Goal: Use online tool/utility

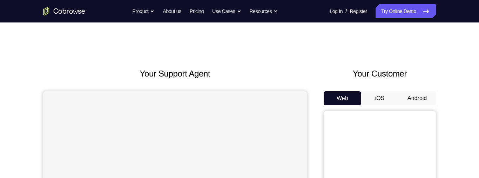
click at [424, 100] on button "Android" at bounding box center [417, 98] width 38 height 14
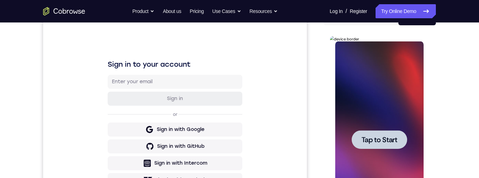
click at [394, 136] on span "Tap to Start" at bounding box center [379, 139] width 36 height 7
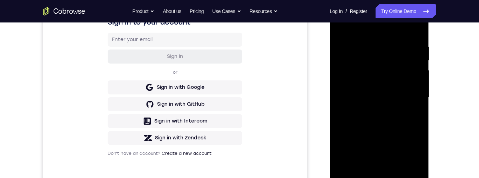
scroll to position [145, 0]
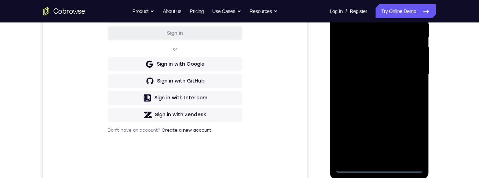
click at [377, 166] on div at bounding box center [379, 74] width 88 height 196
click at [409, 139] on div at bounding box center [379, 74] width 88 height 196
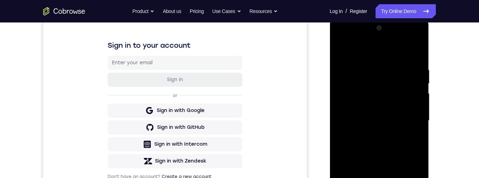
click at [394, 56] on div at bounding box center [379, 120] width 88 height 196
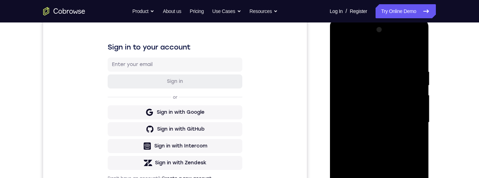
click at [408, 124] on div at bounding box center [379, 122] width 88 height 196
click at [371, 135] on div at bounding box center [379, 122] width 88 height 196
click at [374, 114] on div at bounding box center [379, 122] width 88 height 196
click at [401, 110] on div at bounding box center [379, 122] width 88 height 196
click at [387, 121] on div at bounding box center [379, 122] width 88 height 196
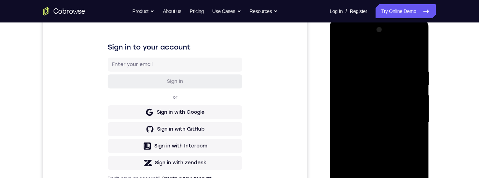
click at [386, 120] on div at bounding box center [379, 122] width 88 height 196
click at [367, 123] on div at bounding box center [379, 122] width 88 height 196
click at [362, 145] on div at bounding box center [379, 122] width 88 height 196
click at [376, 150] on div at bounding box center [379, 122] width 88 height 196
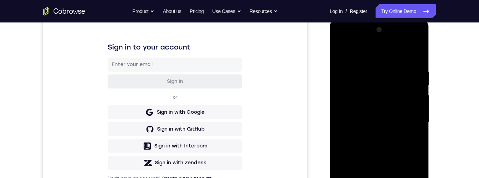
scroll to position [154, 0]
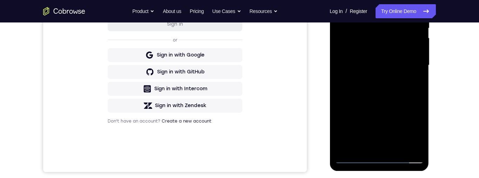
click at [396, 145] on div at bounding box center [379, 65] width 88 height 196
click at [366, 101] on div at bounding box center [379, 65] width 88 height 196
click at [376, 59] on div at bounding box center [379, 65] width 88 height 196
click at [364, 121] on div at bounding box center [379, 65] width 88 height 196
click at [378, 122] on div at bounding box center [379, 65] width 88 height 196
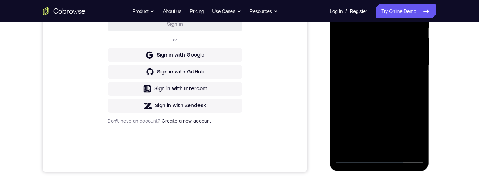
click at [362, 34] on div at bounding box center [379, 65] width 88 height 196
click at [380, 99] on div at bounding box center [379, 65] width 88 height 196
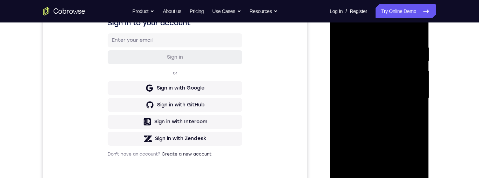
click at [339, 29] on div at bounding box center [379, 98] width 88 height 196
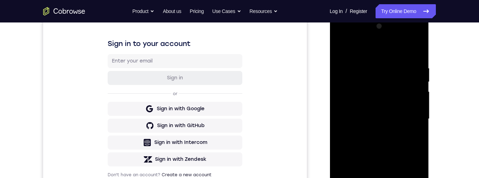
click at [361, 122] on div at bounding box center [379, 119] width 88 height 196
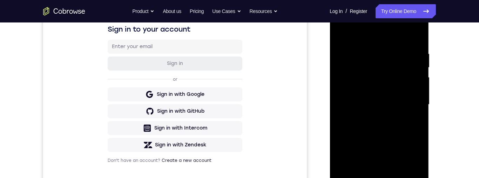
scroll to position [139, 0]
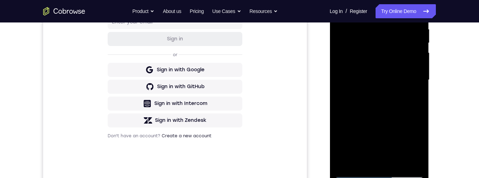
click at [341, 12] on div at bounding box center [379, 80] width 88 height 196
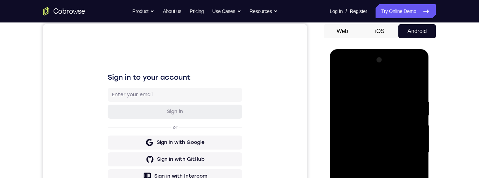
scroll to position [67, 0]
click at [364, 106] on div at bounding box center [379, 152] width 88 height 196
click at [369, 177] on div at bounding box center [379, 152] width 88 height 196
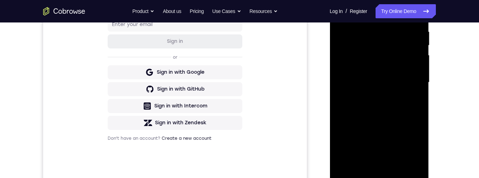
scroll to position [103, 0]
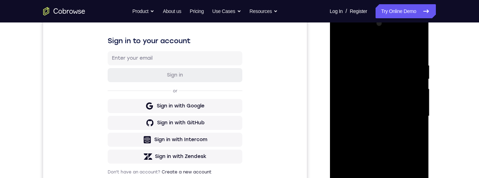
click at [342, 45] on div at bounding box center [379, 116] width 88 height 196
click at [372, 63] on div at bounding box center [379, 116] width 88 height 196
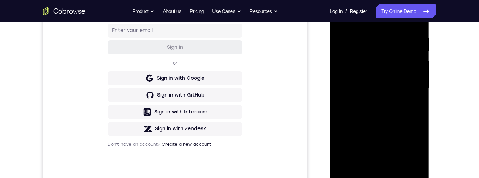
scroll to position [145, 0]
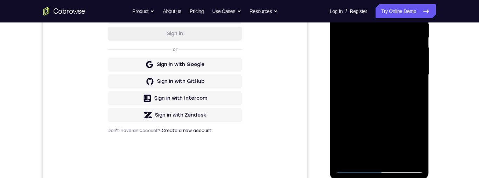
click at [408, 112] on div at bounding box center [379, 75] width 88 height 196
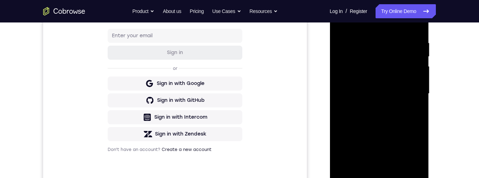
scroll to position [124, 0]
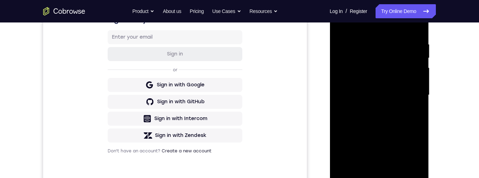
click at [423, 86] on div at bounding box center [378, 96] width 99 height 209
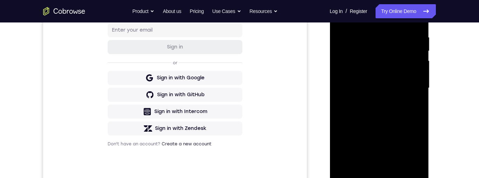
scroll to position [114, 0]
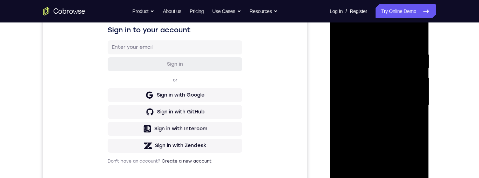
click at [411, 97] on div at bounding box center [379, 105] width 88 height 196
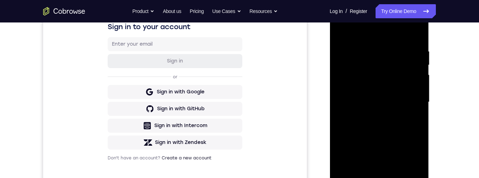
scroll to position [107, 0]
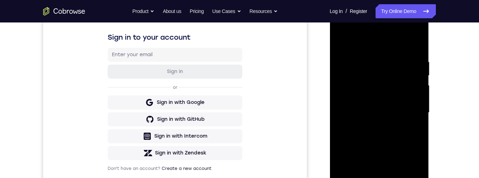
click at [339, 96] on div at bounding box center [379, 112] width 88 height 196
click at [415, 103] on div at bounding box center [379, 112] width 88 height 196
click at [410, 100] on div at bounding box center [379, 112] width 88 height 196
click at [409, 94] on div at bounding box center [379, 112] width 88 height 196
click at [416, 43] on div at bounding box center [379, 112] width 88 height 196
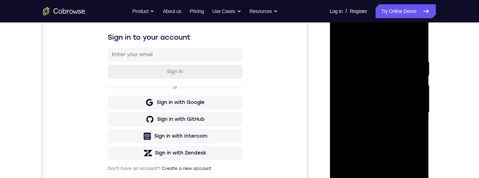
click at [418, 42] on div at bounding box center [379, 112] width 88 height 196
click at [357, 81] on div at bounding box center [379, 112] width 88 height 196
click at [341, 41] on div at bounding box center [379, 112] width 88 height 196
click at [341, 42] on div at bounding box center [379, 112] width 88 height 196
click at [367, 56] on div at bounding box center [379, 112] width 88 height 196
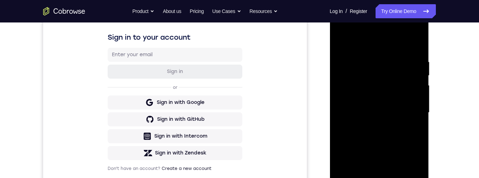
click at [415, 45] on div at bounding box center [379, 112] width 88 height 196
click at [369, 55] on div at bounding box center [379, 112] width 88 height 196
click at [417, 78] on div at bounding box center [379, 112] width 88 height 196
click at [414, 45] on div at bounding box center [379, 112] width 88 height 196
click at [414, 62] on div at bounding box center [379, 112] width 88 height 196
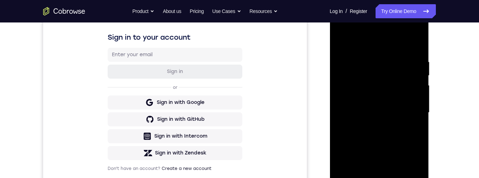
scroll to position [123, 0]
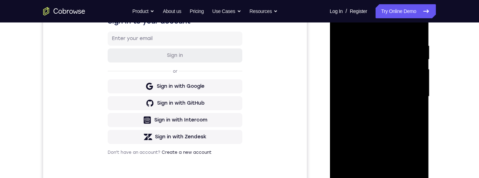
click at [411, 72] on div at bounding box center [379, 96] width 88 height 196
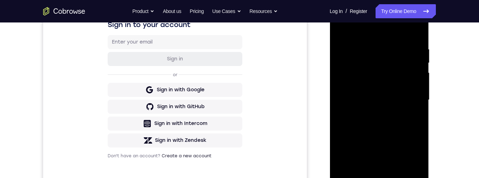
click at [417, 48] on div at bounding box center [379, 100] width 88 height 196
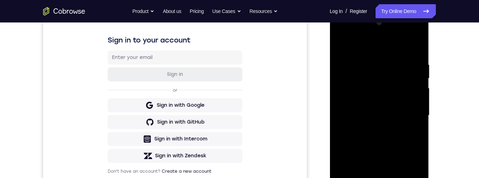
click at [417, 64] on div at bounding box center [379, 115] width 88 height 196
click at [414, 64] on div at bounding box center [379, 115] width 88 height 196
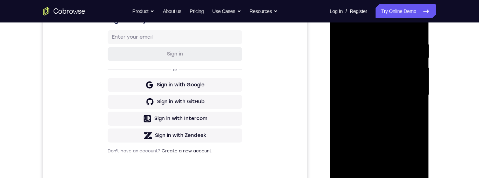
scroll to position [123, 0]
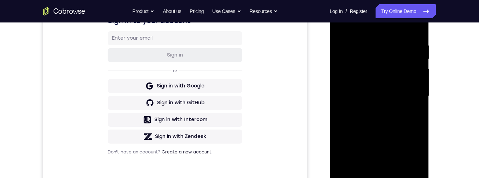
click at [352, 103] on div at bounding box center [379, 96] width 88 height 196
click at [343, 79] on div at bounding box center [379, 96] width 88 height 196
click at [415, 28] on div at bounding box center [379, 96] width 88 height 196
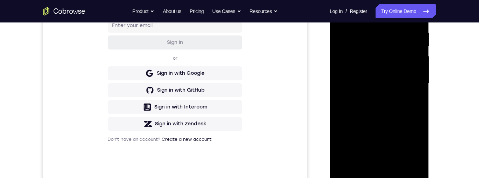
scroll to position [119, 0]
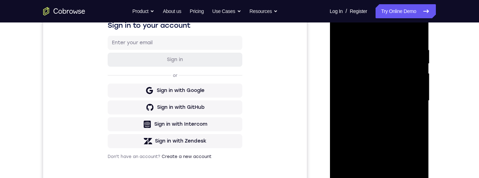
click at [367, 47] on div at bounding box center [379, 100] width 88 height 196
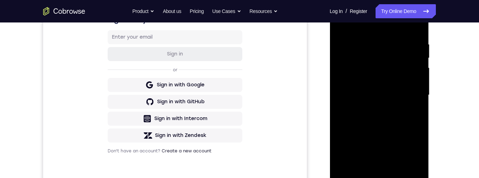
click at [406, 118] on div at bounding box center [379, 95] width 88 height 196
click at [411, 114] on div at bounding box center [379, 95] width 88 height 196
click at [410, 115] on div at bounding box center [379, 95] width 88 height 196
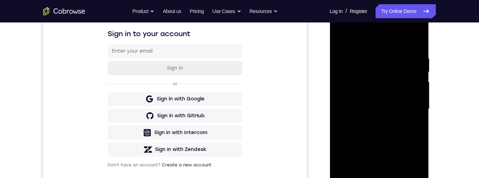
scroll to position [114, 0]
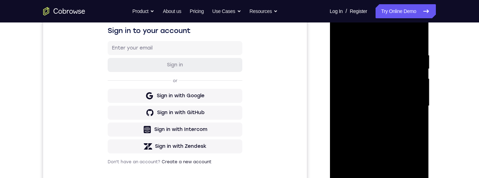
click at [416, 37] on div at bounding box center [379, 106] width 88 height 196
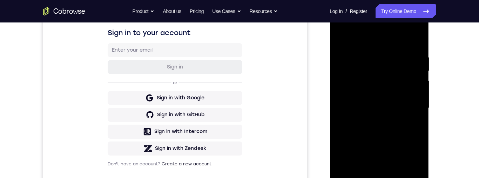
scroll to position [112, 0]
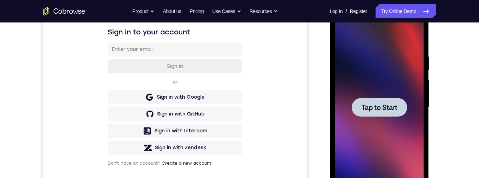
click at [381, 108] on span "Tap to Start" at bounding box center [379, 107] width 36 height 7
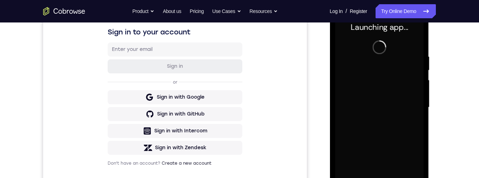
scroll to position [159, 0]
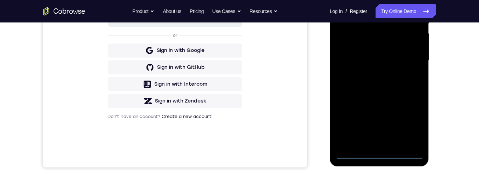
click at [378, 152] on div at bounding box center [379, 60] width 88 height 196
click at [413, 122] on div at bounding box center [379, 60] width 88 height 196
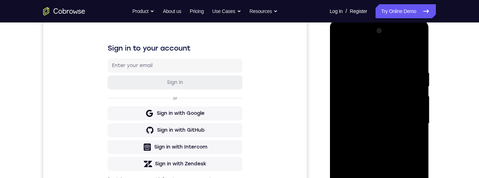
click at [375, 55] on div at bounding box center [379, 123] width 88 height 196
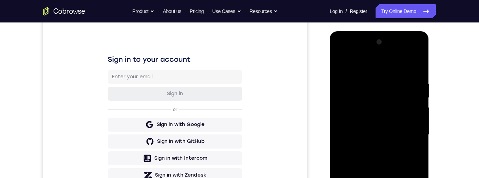
click at [411, 132] on div at bounding box center [379, 134] width 88 height 196
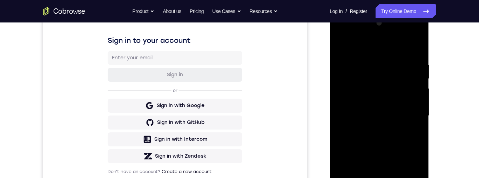
scroll to position [122, 0]
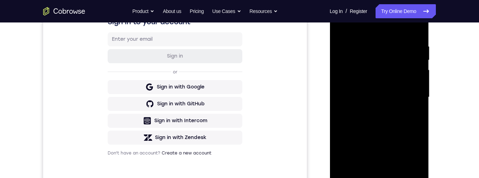
click at [370, 111] on div at bounding box center [379, 97] width 88 height 196
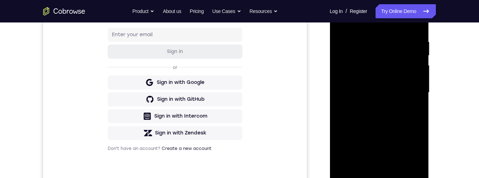
click at [387, 86] on div at bounding box center [379, 92] width 88 height 196
click at [397, 75] on div at bounding box center [379, 92] width 88 height 196
click at [390, 93] on div at bounding box center [379, 92] width 88 height 196
click at [398, 115] on div at bounding box center [379, 92] width 88 height 196
click at [396, 111] on div at bounding box center [379, 92] width 88 height 196
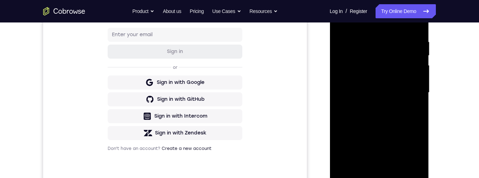
click at [388, 119] on div at bounding box center [379, 92] width 88 height 196
click at [371, 45] on div at bounding box center [379, 92] width 88 height 196
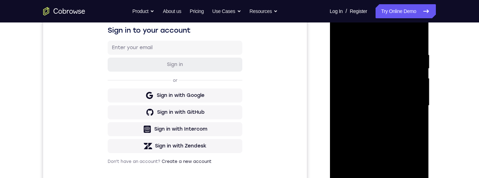
click at [415, 97] on div at bounding box center [379, 105] width 88 height 196
click at [416, 98] on div at bounding box center [379, 105] width 88 height 196
click at [412, 108] on div at bounding box center [379, 105] width 88 height 196
click at [414, 107] on div at bounding box center [379, 105] width 88 height 196
click at [415, 98] on div at bounding box center [379, 105] width 88 height 196
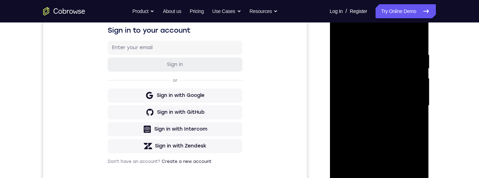
click at [415, 94] on div at bounding box center [379, 105] width 88 height 196
click at [416, 95] on div at bounding box center [379, 105] width 88 height 196
click at [413, 96] on div at bounding box center [379, 105] width 88 height 196
click at [413, 93] on div at bounding box center [379, 105] width 88 height 196
click at [413, 95] on div at bounding box center [379, 105] width 88 height 196
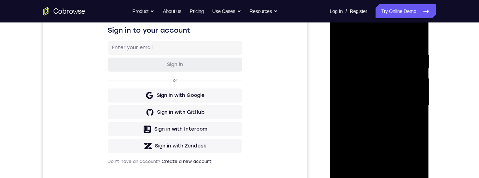
click at [413, 93] on div at bounding box center [379, 105] width 88 height 196
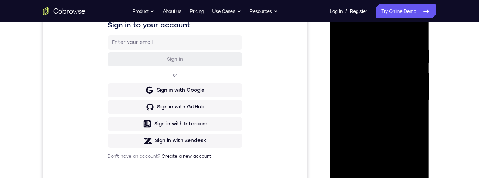
scroll to position [107, 0]
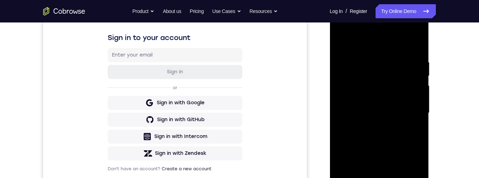
click at [408, 107] on div at bounding box center [379, 113] width 88 height 196
click at [410, 116] on div at bounding box center [379, 113] width 88 height 196
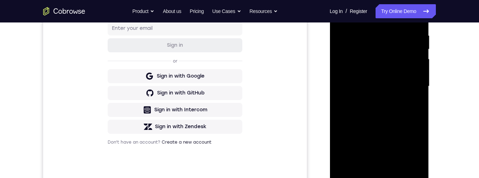
scroll to position [138, 0]
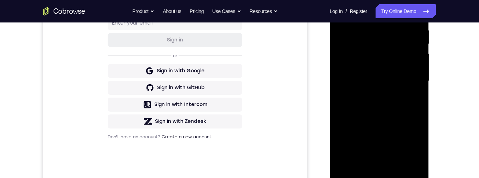
click at [385, 134] on div at bounding box center [379, 81] width 88 height 196
click at [386, 125] on div at bounding box center [379, 81] width 88 height 196
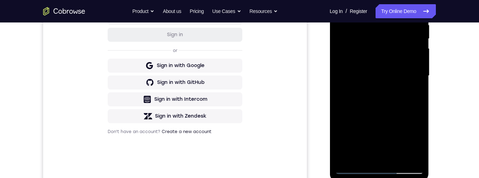
scroll to position [117, 0]
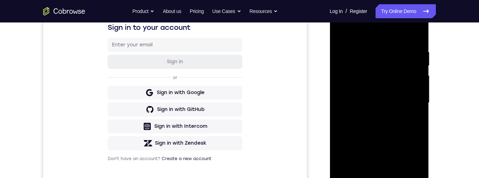
click at [341, 33] on div at bounding box center [379, 103] width 88 height 196
click at [417, 71] on div at bounding box center [379, 103] width 88 height 196
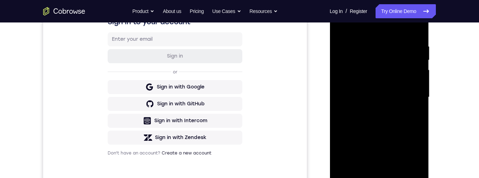
scroll to position [121, 0]
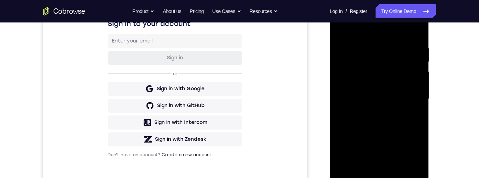
click at [413, 83] on div at bounding box center [379, 99] width 88 height 196
click at [408, 70] on div at bounding box center [379, 99] width 88 height 196
click at [416, 30] on div at bounding box center [379, 99] width 88 height 196
click at [411, 122] on div at bounding box center [379, 99] width 88 height 196
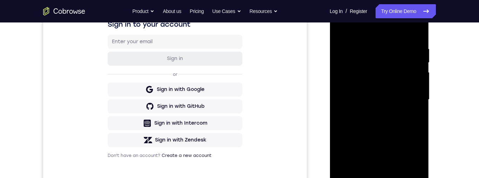
click at [410, 121] on div at bounding box center [379, 99] width 88 height 196
click at [418, 28] on div at bounding box center [379, 99] width 88 height 196
click at [341, 28] on div at bounding box center [379, 99] width 88 height 196
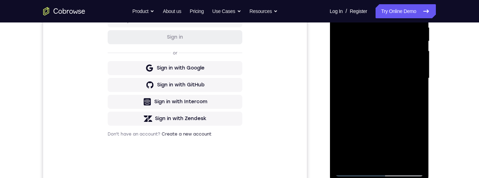
click at [397, 162] on div at bounding box center [379, 78] width 88 height 196
click at [389, 115] on div at bounding box center [379, 78] width 88 height 196
click at [401, 64] on div at bounding box center [379, 78] width 88 height 196
click at [378, 118] on div at bounding box center [379, 78] width 88 height 196
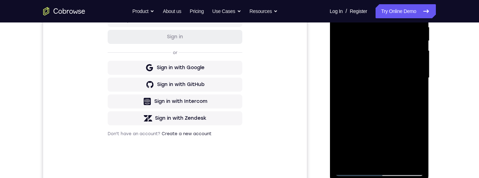
click at [396, 118] on div at bounding box center [379, 78] width 88 height 196
click at [418, 141] on div at bounding box center [379, 78] width 88 height 196
click at [416, 143] on div at bounding box center [379, 78] width 88 height 196
click at [417, 143] on div at bounding box center [379, 78] width 88 height 196
click at [417, 144] on div at bounding box center [379, 78] width 88 height 196
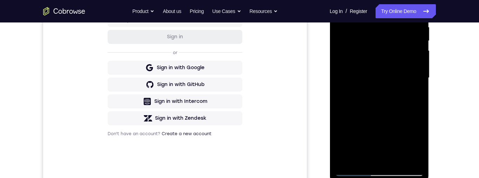
scroll to position [92, 0]
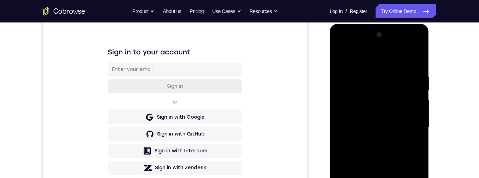
click at [342, 59] on div at bounding box center [379, 127] width 88 height 196
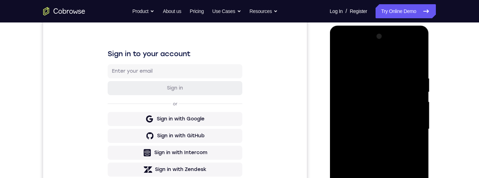
click at [373, 86] on div at bounding box center [379, 129] width 88 height 196
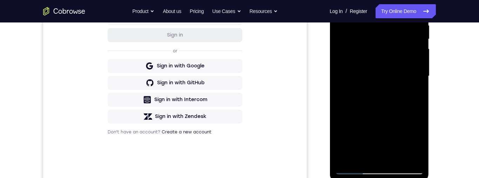
scroll to position [144, 0]
click at [394, 61] on div at bounding box center [379, 75] width 88 height 196
click at [391, 66] on div at bounding box center [379, 75] width 88 height 196
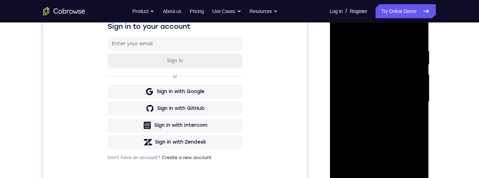
scroll to position [117, 0]
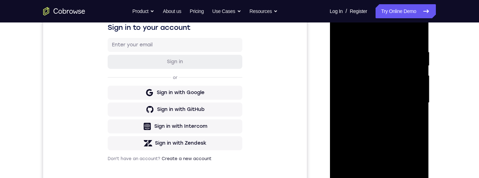
click at [356, 107] on div at bounding box center [379, 103] width 88 height 196
click at [373, 167] on div at bounding box center [379, 103] width 88 height 196
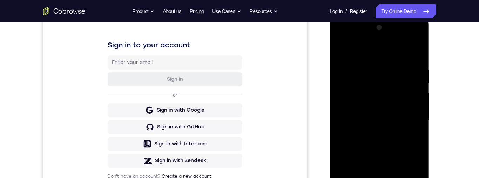
scroll to position [98, 0]
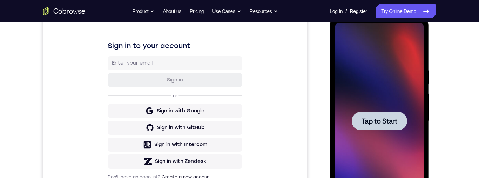
click at [390, 119] on span "Tap to Start" at bounding box center [379, 120] width 36 height 7
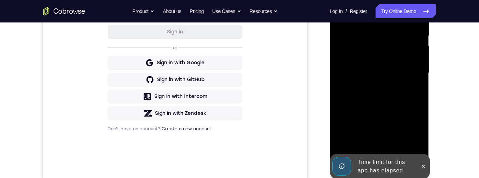
scroll to position [148, 0]
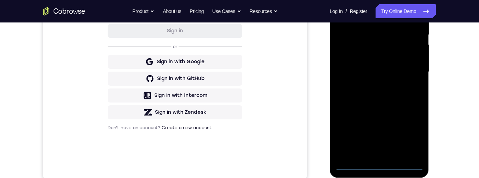
click at [421, 166] on div at bounding box center [379, 72] width 88 height 196
click at [376, 165] on div at bounding box center [379, 72] width 88 height 196
click at [408, 135] on div at bounding box center [379, 72] width 88 height 196
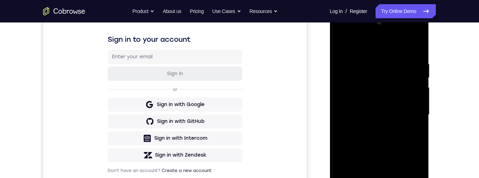
click at [379, 45] on div at bounding box center [379, 114] width 88 height 196
click at [409, 116] on div at bounding box center [379, 114] width 88 height 196
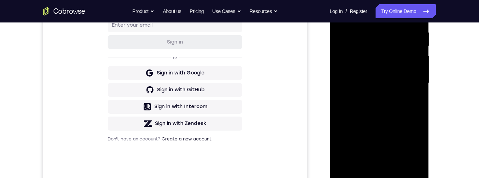
click at [376, 165] on div at bounding box center [379, 83] width 88 height 196
click at [392, 79] on div at bounding box center [379, 83] width 88 height 196
click at [381, 70] on div at bounding box center [379, 83] width 88 height 196
click at [401, 82] on div at bounding box center [379, 83] width 88 height 196
click at [399, 107] on div at bounding box center [379, 83] width 88 height 196
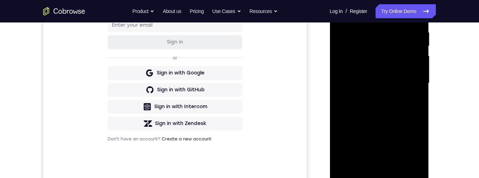
click at [404, 103] on div at bounding box center [379, 83] width 88 height 196
click at [388, 111] on div at bounding box center [379, 83] width 88 height 196
click at [399, 167] on div at bounding box center [379, 83] width 88 height 196
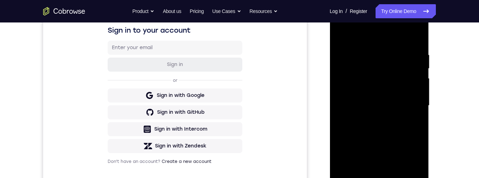
scroll to position [117, 0]
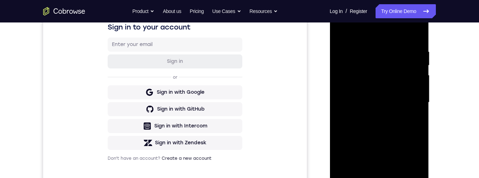
click at [397, 139] on div at bounding box center [379, 102] width 88 height 196
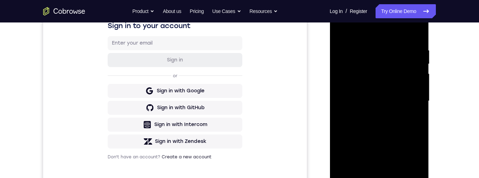
click at [401, 89] on div at bounding box center [379, 101] width 88 height 196
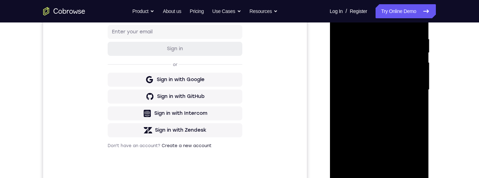
scroll to position [135, 0]
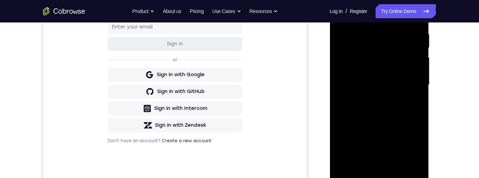
click at [388, 123] on div at bounding box center [379, 85] width 88 height 196
click at [375, 163] on div at bounding box center [379, 85] width 88 height 196
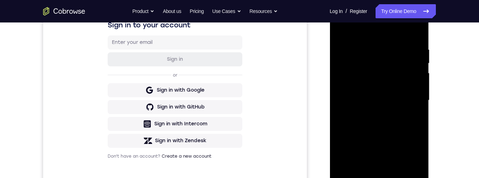
click at [342, 33] on div at bounding box center [379, 100] width 88 height 196
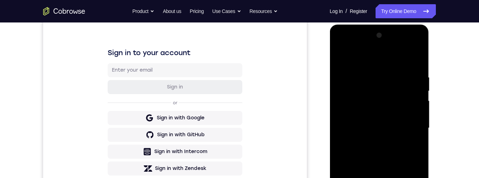
click at [393, 121] on div at bounding box center [379, 128] width 88 height 196
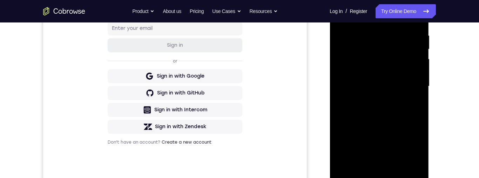
scroll to position [103, 0]
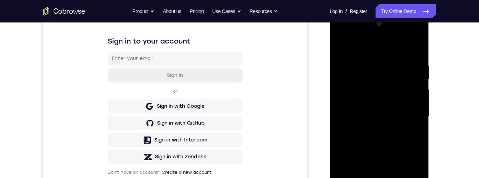
click at [343, 49] on div at bounding box center [379, 116] width 88 height 196
click at [343, 45] on div at bounding box center [379, 116] width 88 height 196
click at [372, 59] on div at bounding box center [379, 116] width 88 height 196
click at [418, 118] on div at bounding box center [379, 116] width 88 height 196
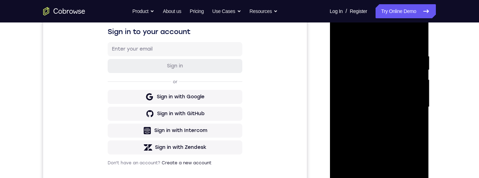
scroll to position [114, 0]
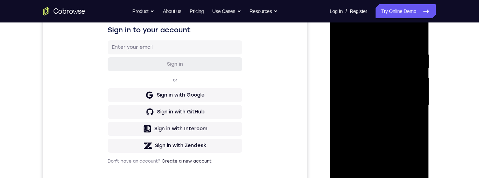
click at [418, 103] on div at bounding box center [379, 105] width 88 height 196
click at [416, 40] on div at bounding box center [379, 105] width 88 height 196
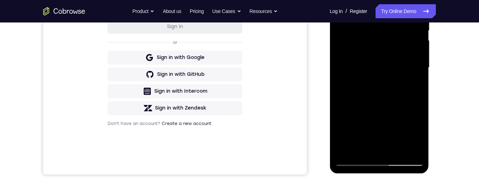
scroll to position [146, 0]
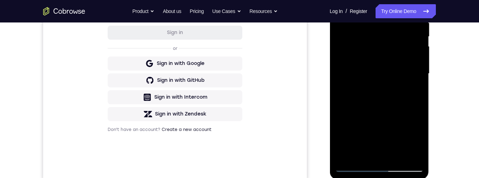
click at [411, 24] on div at bounding box center [379, 73] width 88 height 196
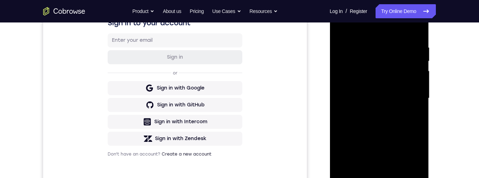
click at [420, 30] on div at bounding box center [379, 98] width 88 height 196
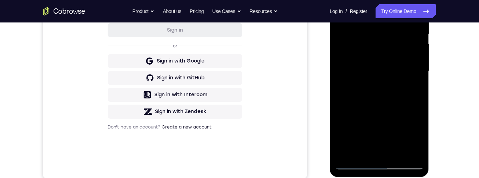
click at [398, 154] on div at bounding box center [379, 71] width 88 height 196
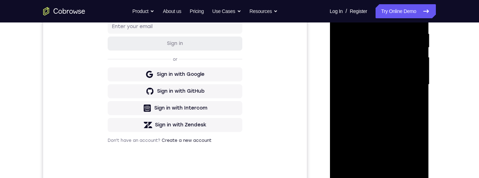
scroll to position [136, 0]
click at [398, 69] on div at bounding box center [379, 84] width 88 height 196
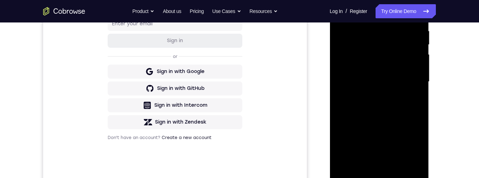
click at [418, 147] on div at bounding box center [379, 82] width 88 height 196
click at [420, 145] on div at bounding box center [379, 82] width 88 height 196
click at [420, 146] on div at bounding box center [379, 82] width 88 height 196
click at [372, 55] on div at bounding box center [379, 82] width 88 height 196
click at [389, 120] on div at bounding box center [379, 82] width 88 height 196
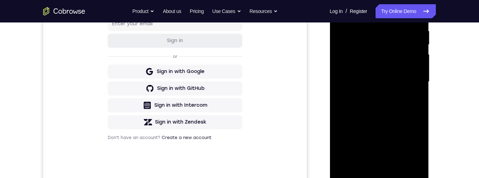
click at [416, 147] on div at bounding box center [379, 82] width 88 height 196
click at [380, 52] on div at bounding box center [379, 82] width 88 height 196
click at [408, 114] on div at bounding box center [379, 82] width 88 height 196
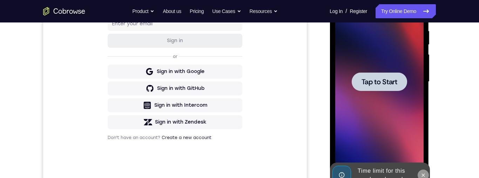
click at [423, 174] on icon at bounding box center [423, 175] width 6 height 6
click at [390, 85] on span "Tap to Start" at bounding box center [379, 81] width 36 height 7
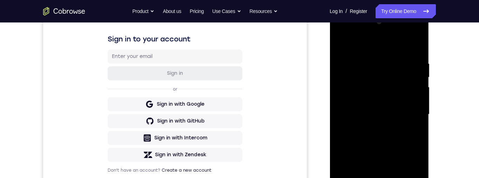
scroll to position [145, 0]
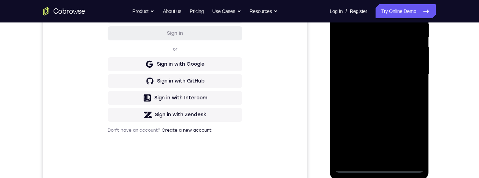
click at [378, 168] on div at bounding box center [379, 74] width 88 height 196
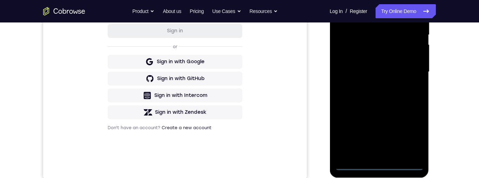
click at [412, 131] on div at bounding box center [379, 72] width 88 height 196
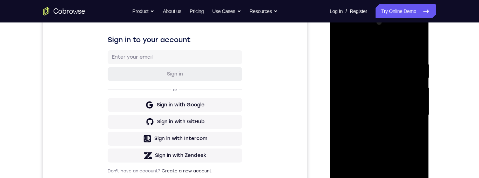
click at [377, 50] on div at bounding box center [379, 115] width 88 height 196
click at [410, 110] on div at bounding box center [379, 115] width 88 height 196
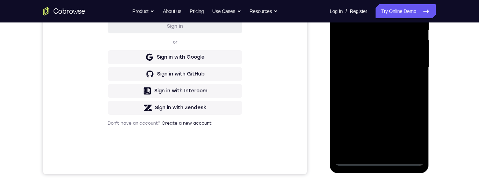
click at [375, 81] on div at bounding box center [379, 67] width 88 height 196
click at [407, 55] on div at bounding box center [379, 67] width 88 height 196
click at [383, 59] on div at bounding box center [379, 67] width 88 height 196
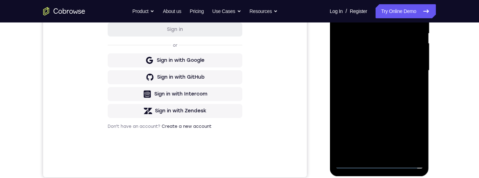
click at [389, 40] on div at bounding box center [379, 70] width 88 height 196
click at [382, 58] on div at bounding box center [379, 70] width 88 height 196
click at [399, 70] on div at bounding box center [379, 70] width 88 height 196
click at [400, 97] on div at bounding box center [379, 70] width 88 height 196
click at [394, 86] on div at bounding box center [379, 70] width 88 height 196
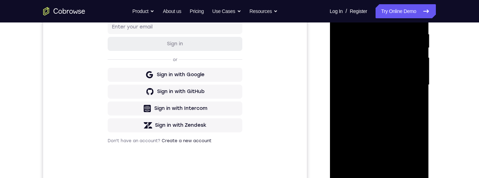
scroll to position [151, 0]
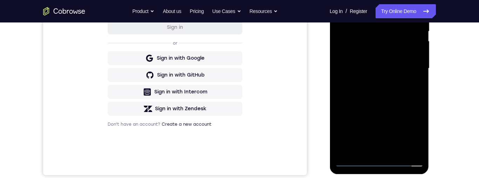
click at [402, 100] on div at bounding box center [379, 68] width 88 height 196
click at [395, 153] on div at bounding box center [379, 68] width 88 height 196
click at [396, 108] on div at bounding box center [379, 68] width 88 height 196
click at [409, 55] on div at bounding box center [379, 68] width 88 height 196
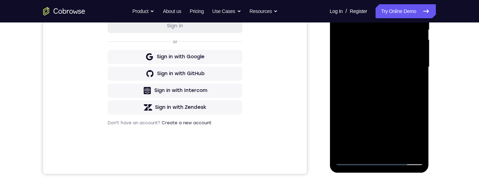
click at [379, 125] on div at bounding box center [379, 67] width 88 height 196
click at [396, 127] on div at bounding box center [379, 67] width 88 height 196
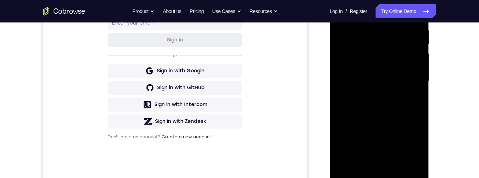
scroll to position [138, 0]
click at [369, 62] on div at bounding box center [379, 81] width 88 height 196
click at [390, 125] on div at bounding box center [379, 81] width 88 height 196
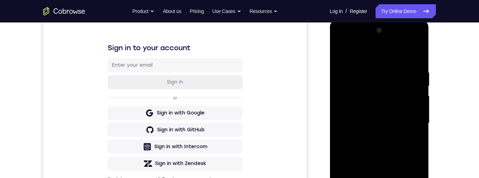
scroll to position [96, 0]
click at [345, 52] on div at bounding box center [379, 124] width 88 height 196
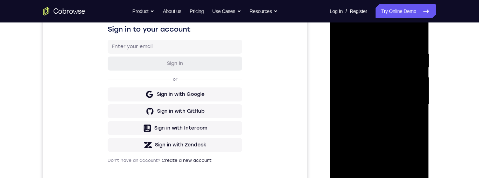
scroll to position [110, 0]
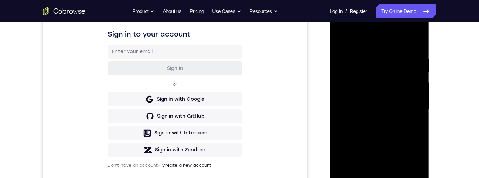
click at [422, 73] on div at bounding box center [379, 109] width 88 height 196
click at [418, 75] on div at bounding box center [379, 109] width 88 height 196
click at [343, 39] on div at bounding box center [379, 109] width 88 height 196
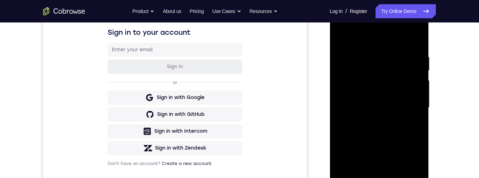
click at [393, 57] on div at bounding box center [379, 107] width 88 height 196
click at [412, 79] on div at bounding box center [379, 107] width 88 height 196
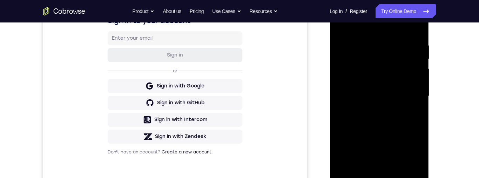
click at [410, 120] on div at bounding box center [379, 96] width 88 height 196
click at [415, 113] on div at bounding box center [379, 96] width 88 height 196
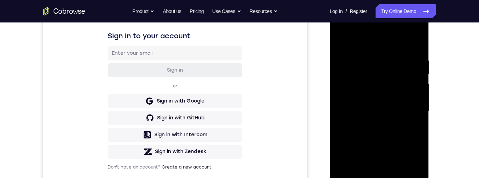
click at [417, 47] on div at bounding box center [379, 111] width 88 height 196
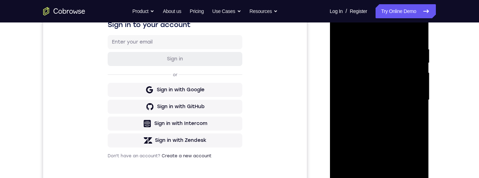
click at [392, 177] on div at bounding box center [379, 100] width 88 height 196
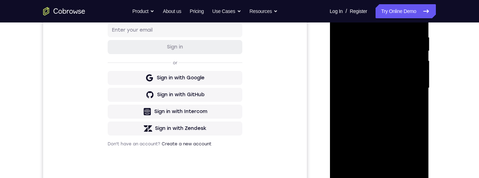
scroll to position [174, 0]
